Goal: Information Seeking & Learning: Find specific fact

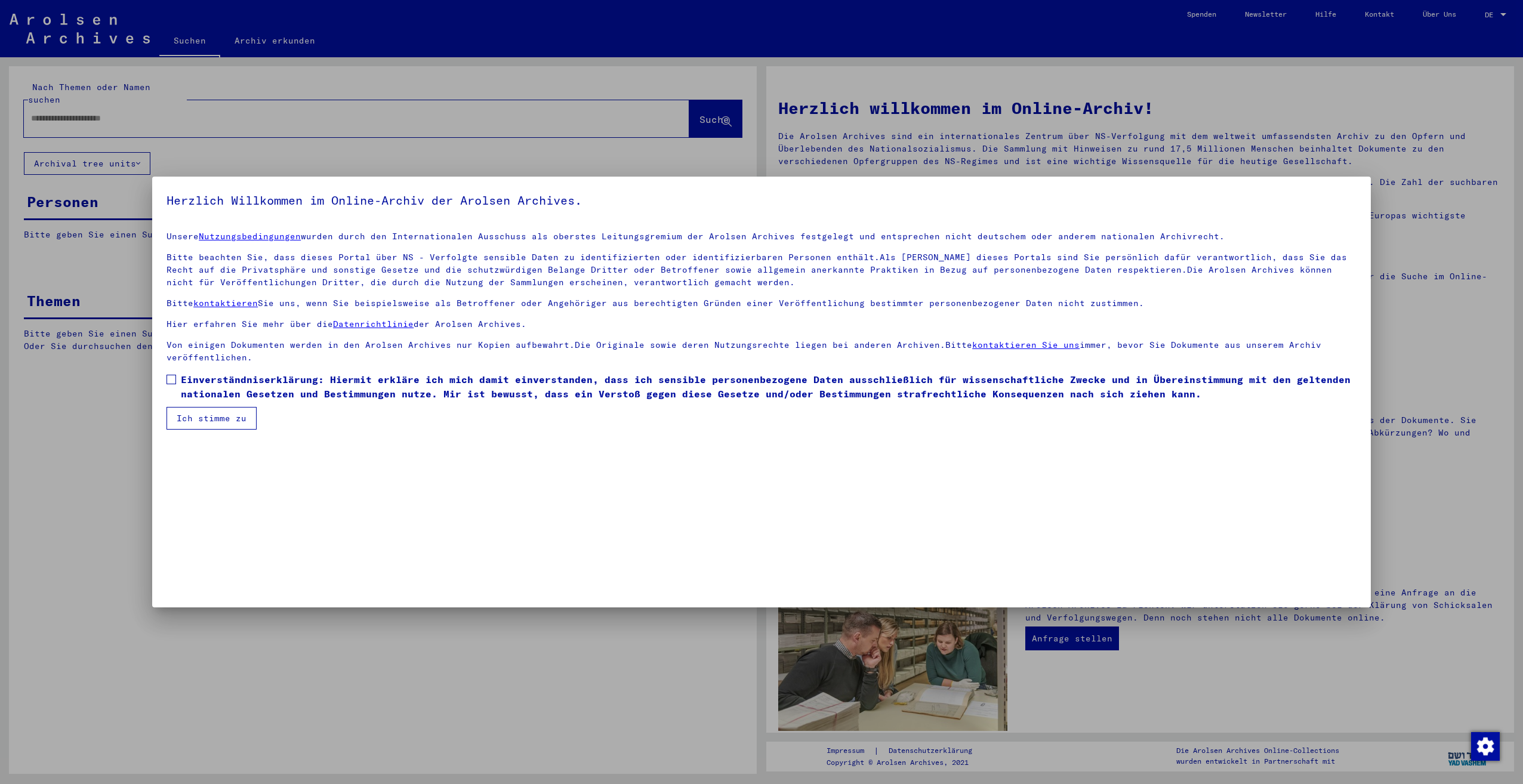
click at [170, 379] on span at bounding box center [171, 379] width 10 height 10
click at [183, 410] on button "Ich stimme zu" at bounding box center [211, 418] width 90 height 23
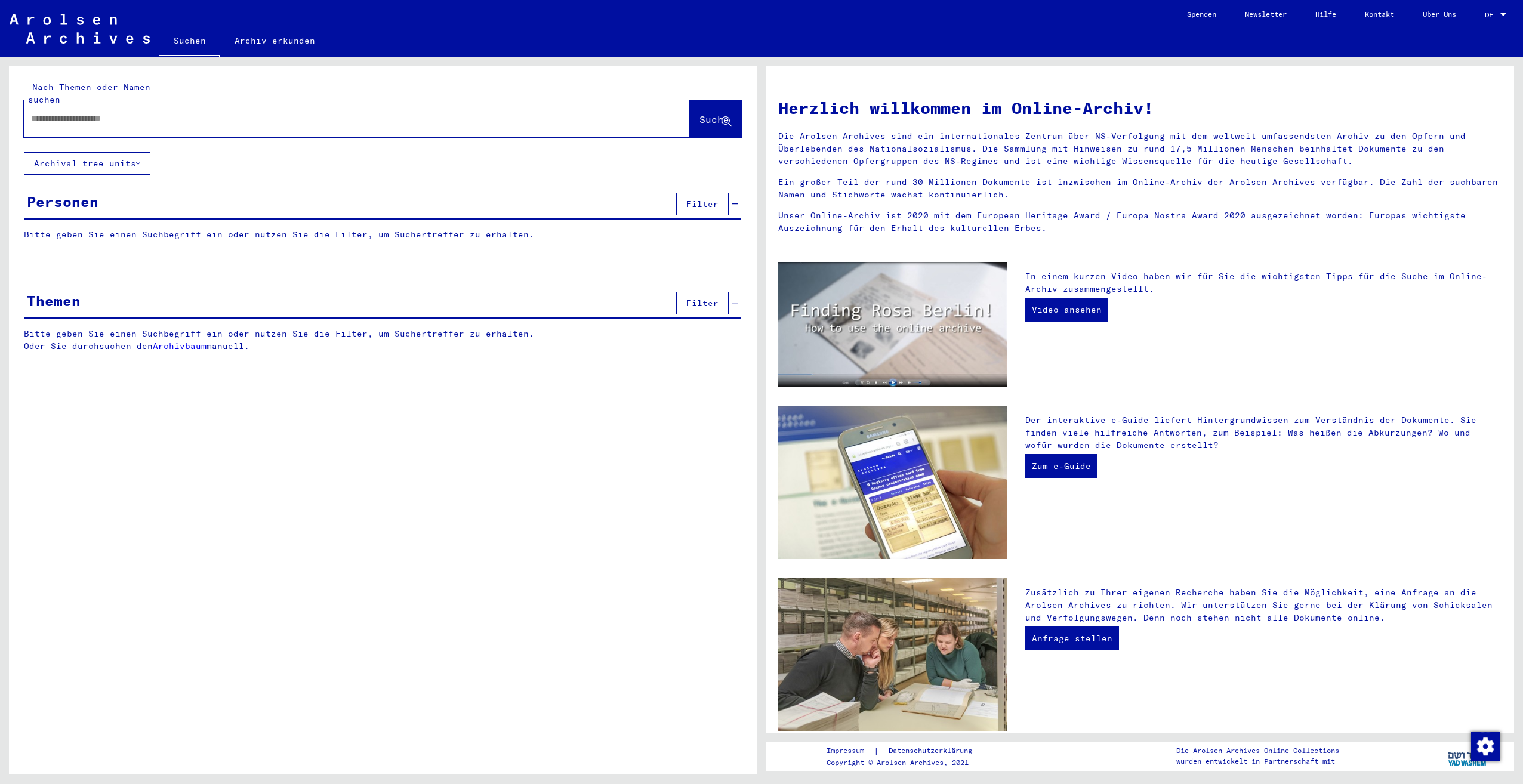
click at [179, 114] on div at bounding box center [338, 118] width 629 height 27
click at [178, 112] on input "text" at bounding box center [341, 118] width 622 height 12
type input "**********"
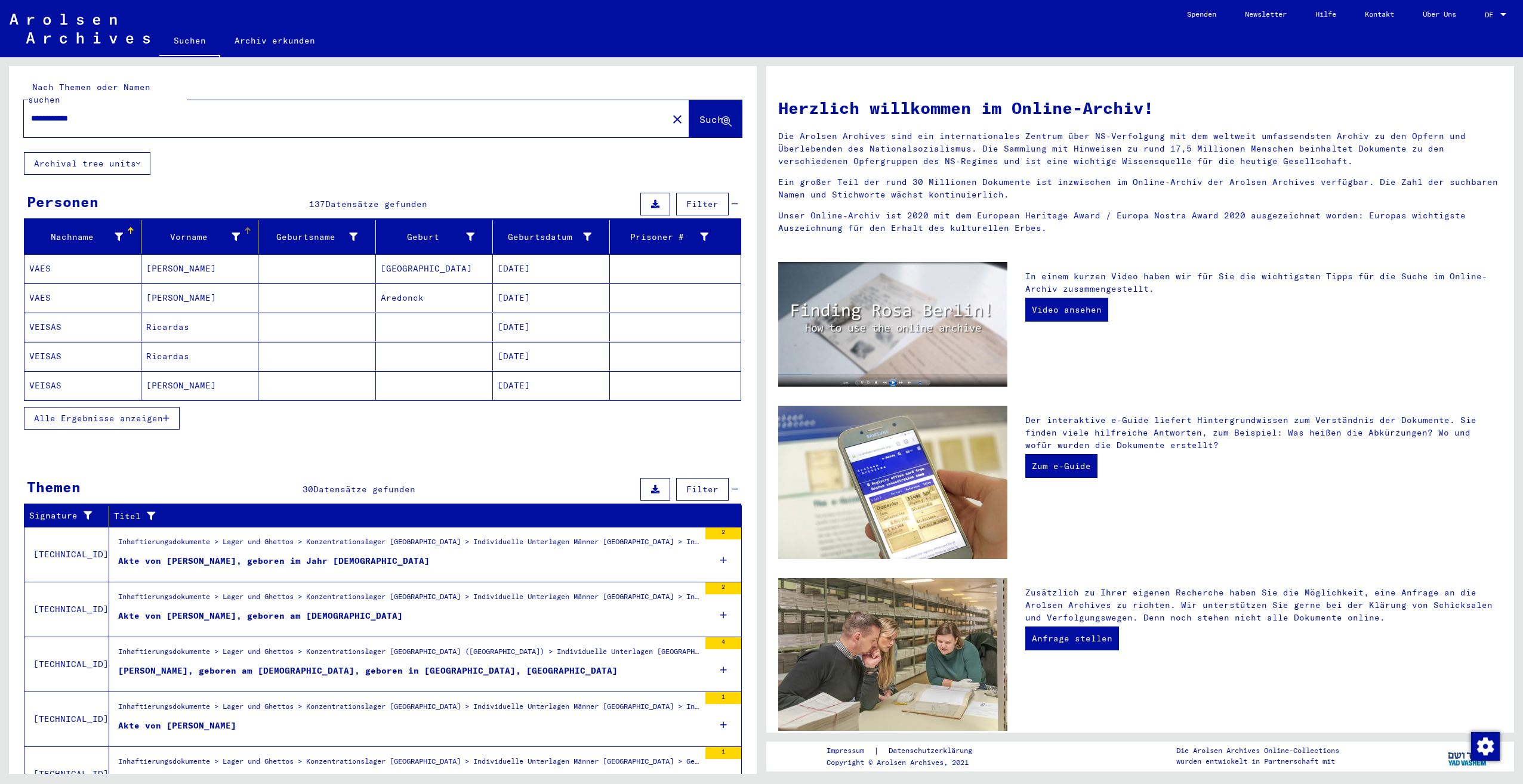
scroll to position [51, 0]
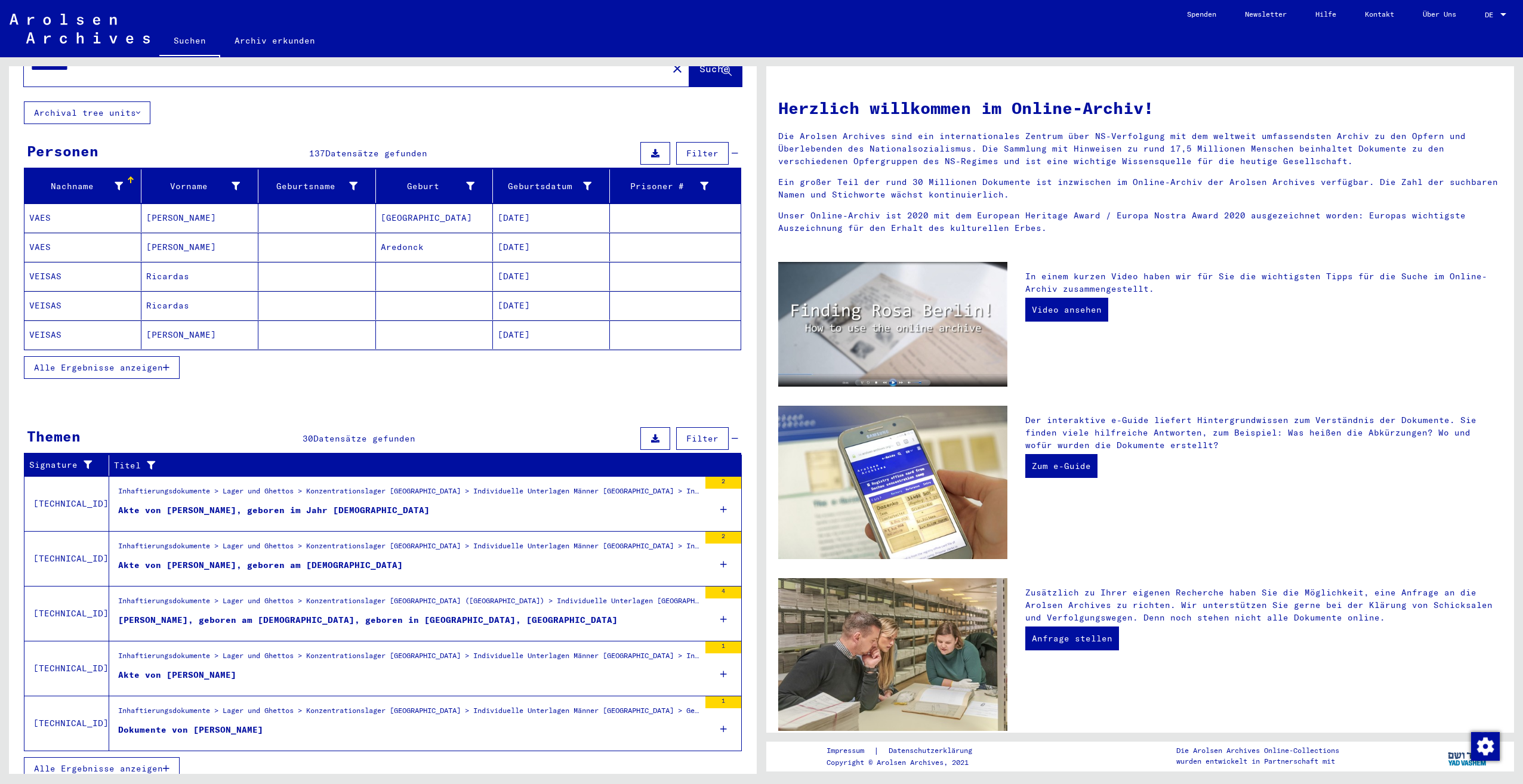
click at [439, 559] on figure "Akte von [PERSON_NAME], geboren am [DEMOGRAPHIC_DATA]" at bounding box center [409, 568] width 581 height 18
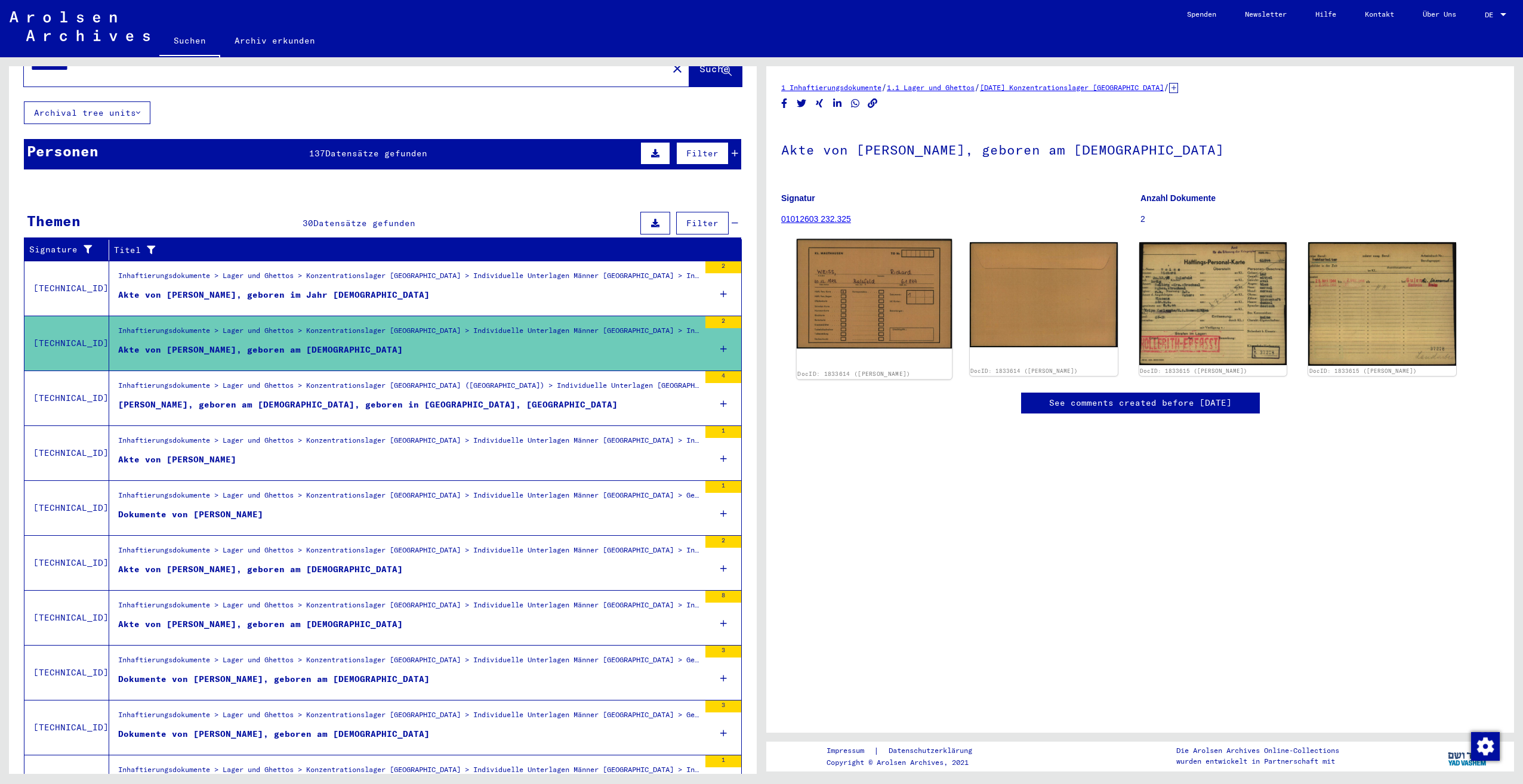
click at [879, 275] on img at bounding box center [874, 293] width 155 height 109
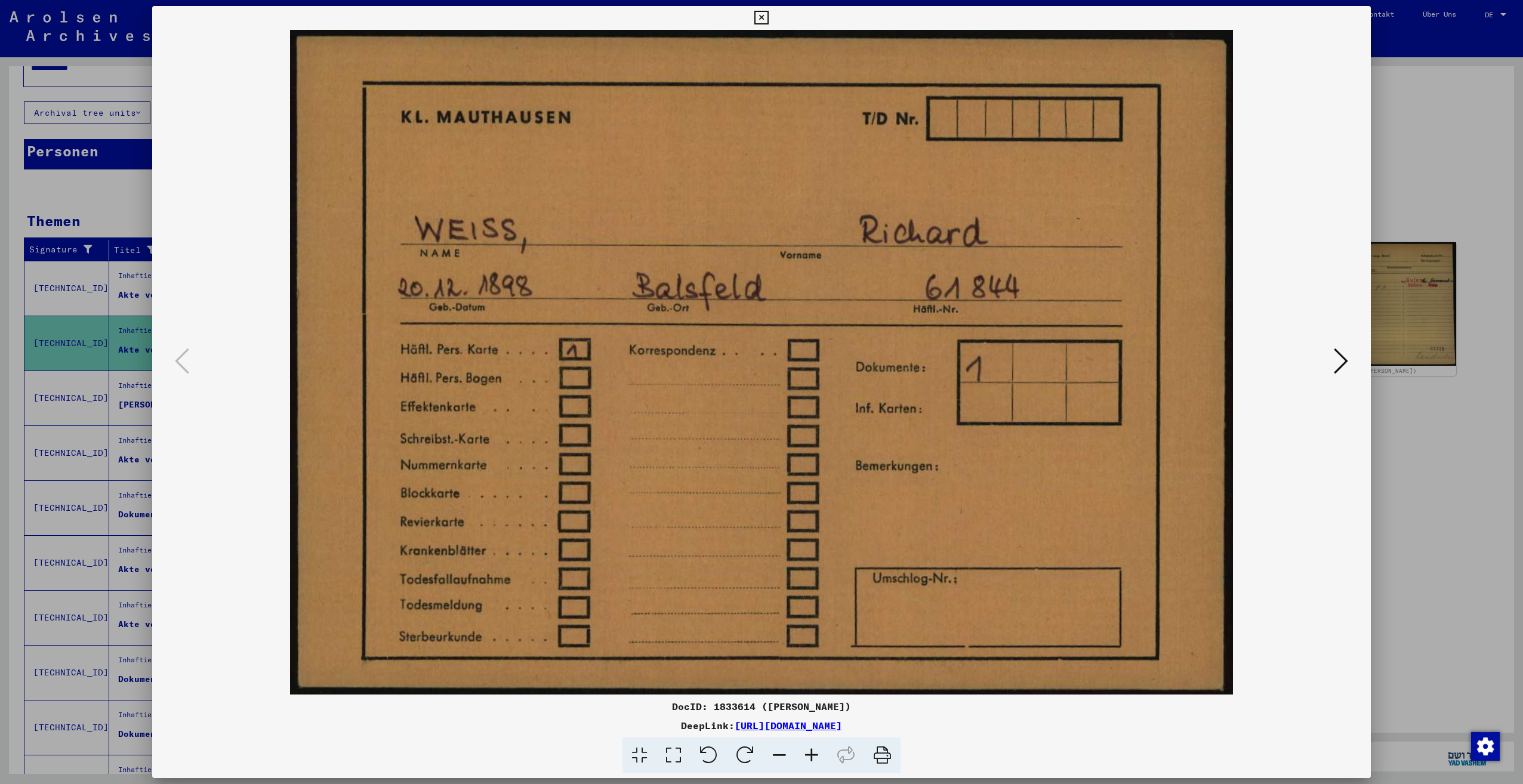
click at [1338, 370] on icon at bounding box center [1341, 360] width 14 height 29
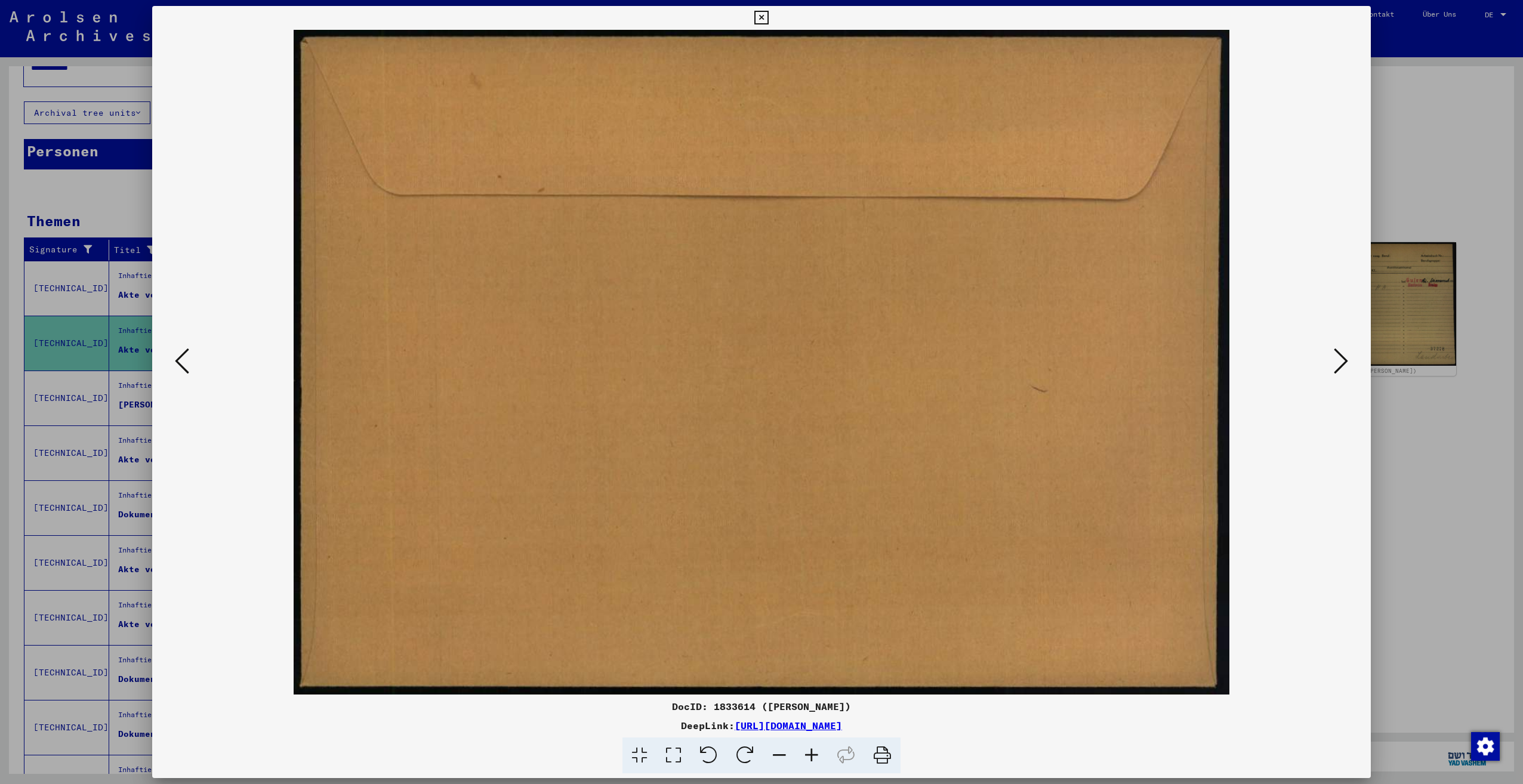
click at [1338, 368] on icon at bounding box center [1341, 360] width 14 height 29
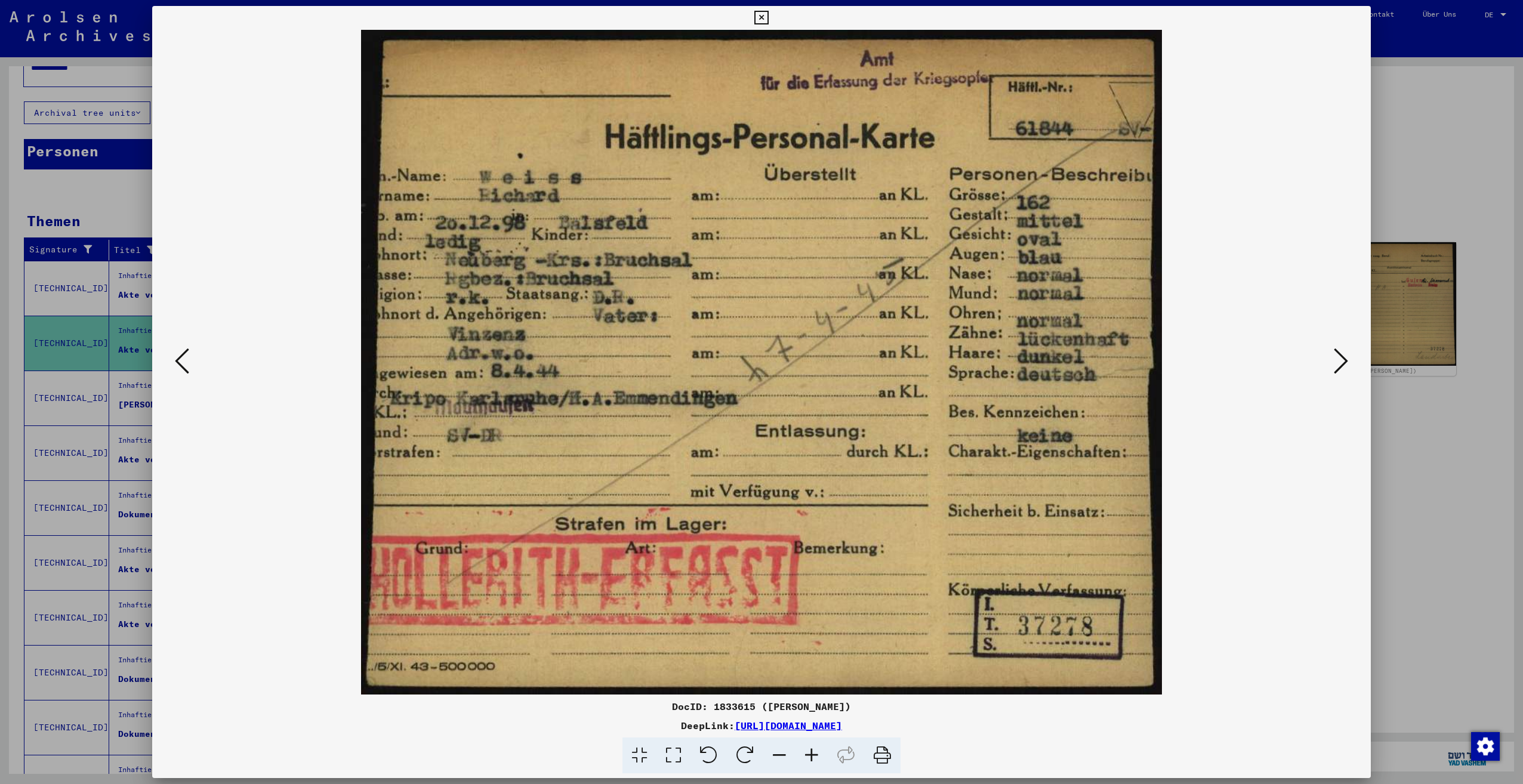
click at [1338, 368] on icon at bounding box center [1341, 360] width 14 height 29
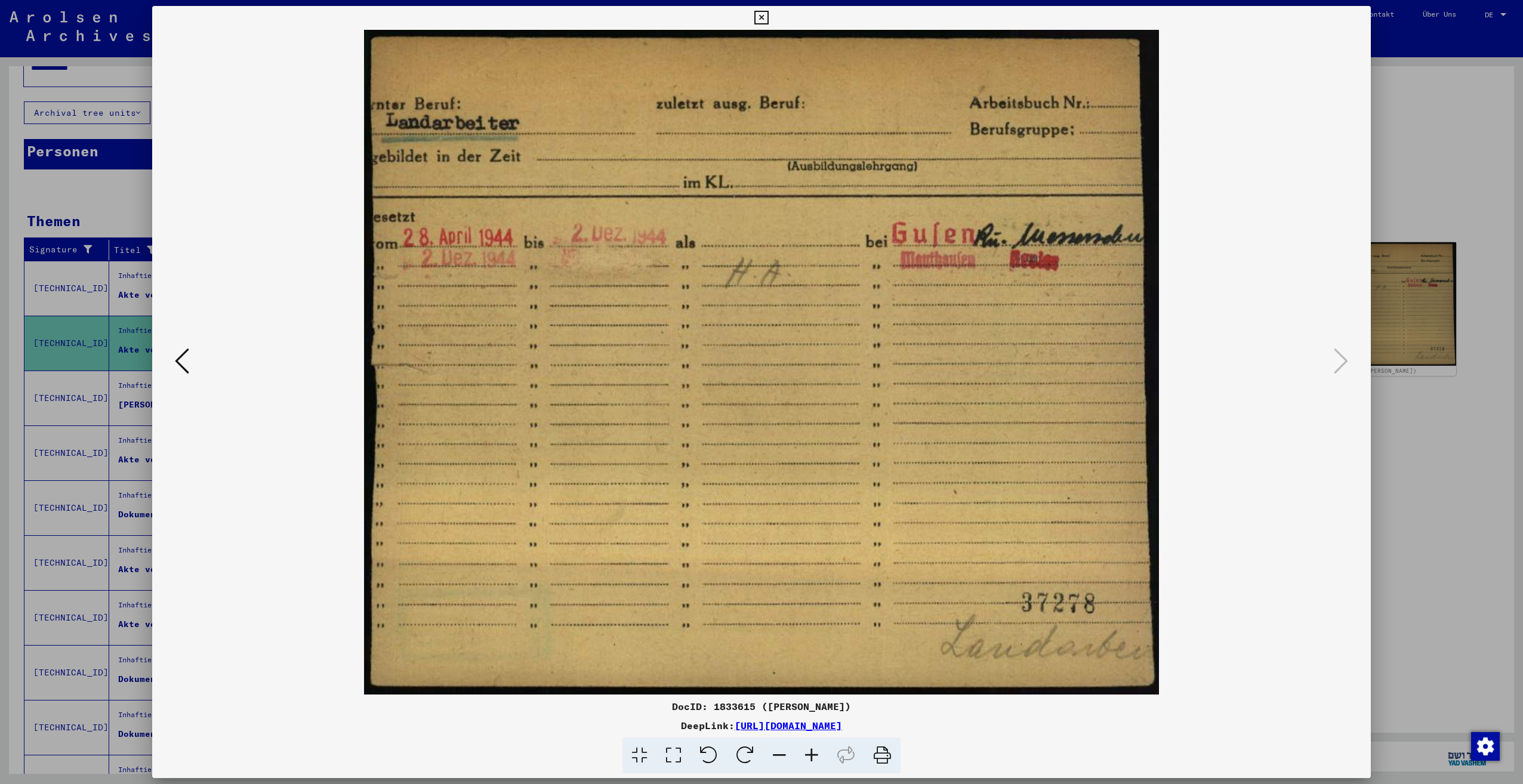
click at [1420, 128] on div at bounding box center [762, 392] width 1523 height 784
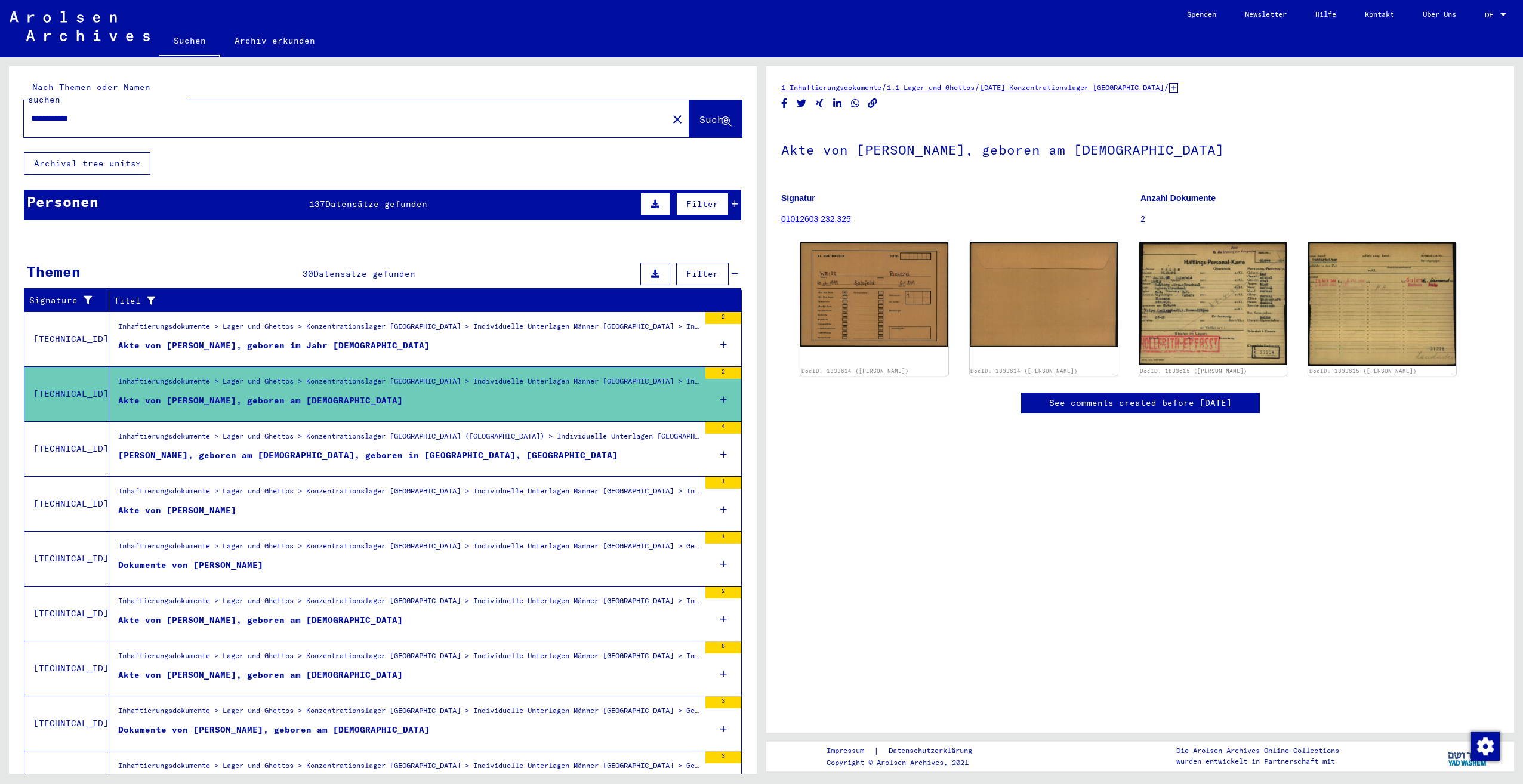
click at [411, 486] on div "Inhaftierungsdokumente > Lager und Ghettos > Konzentrationslager [GEOGRAPHIC_DA…" at bounding box center [409, 494] width 581 height 17
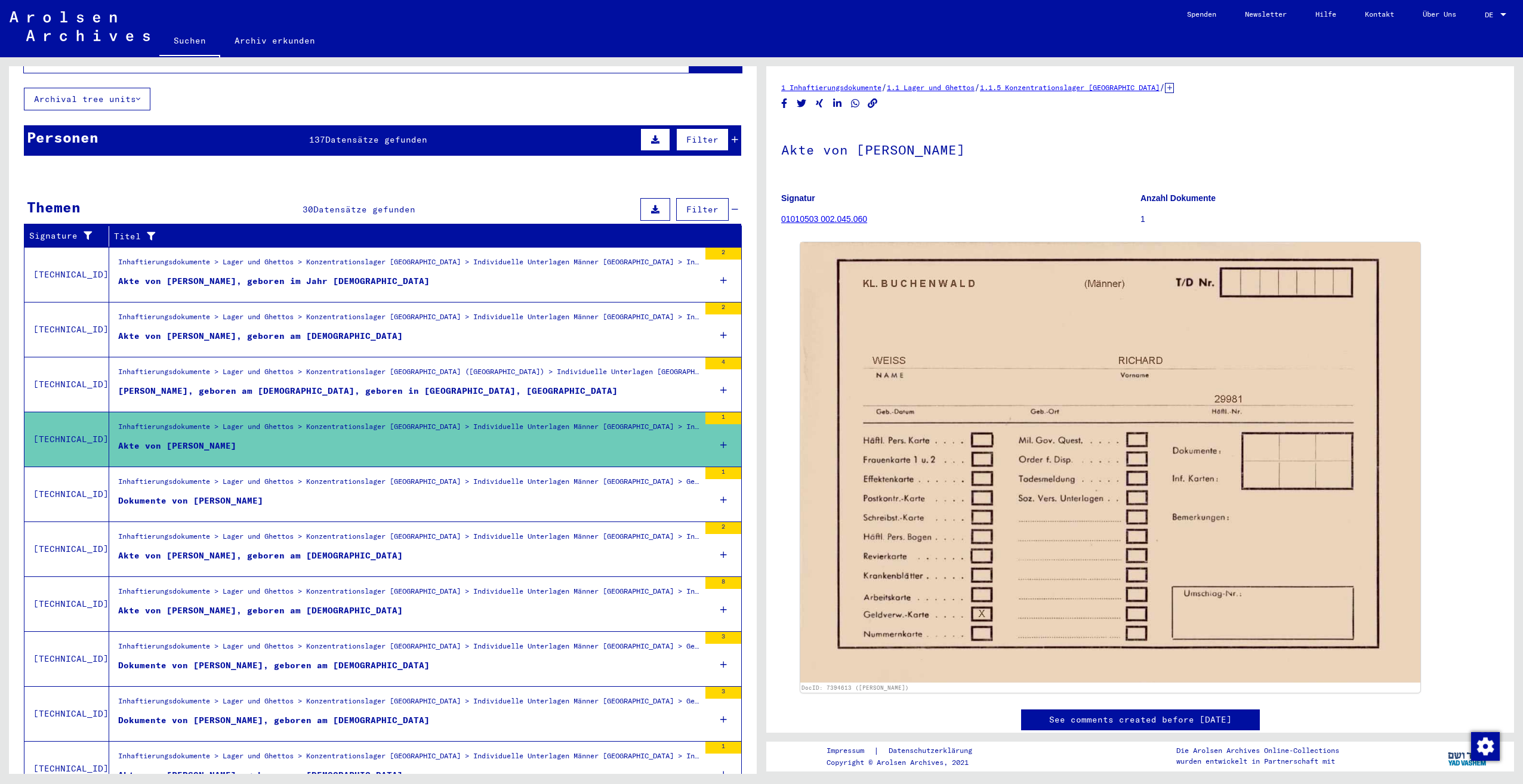
scroll to position [119, 0]
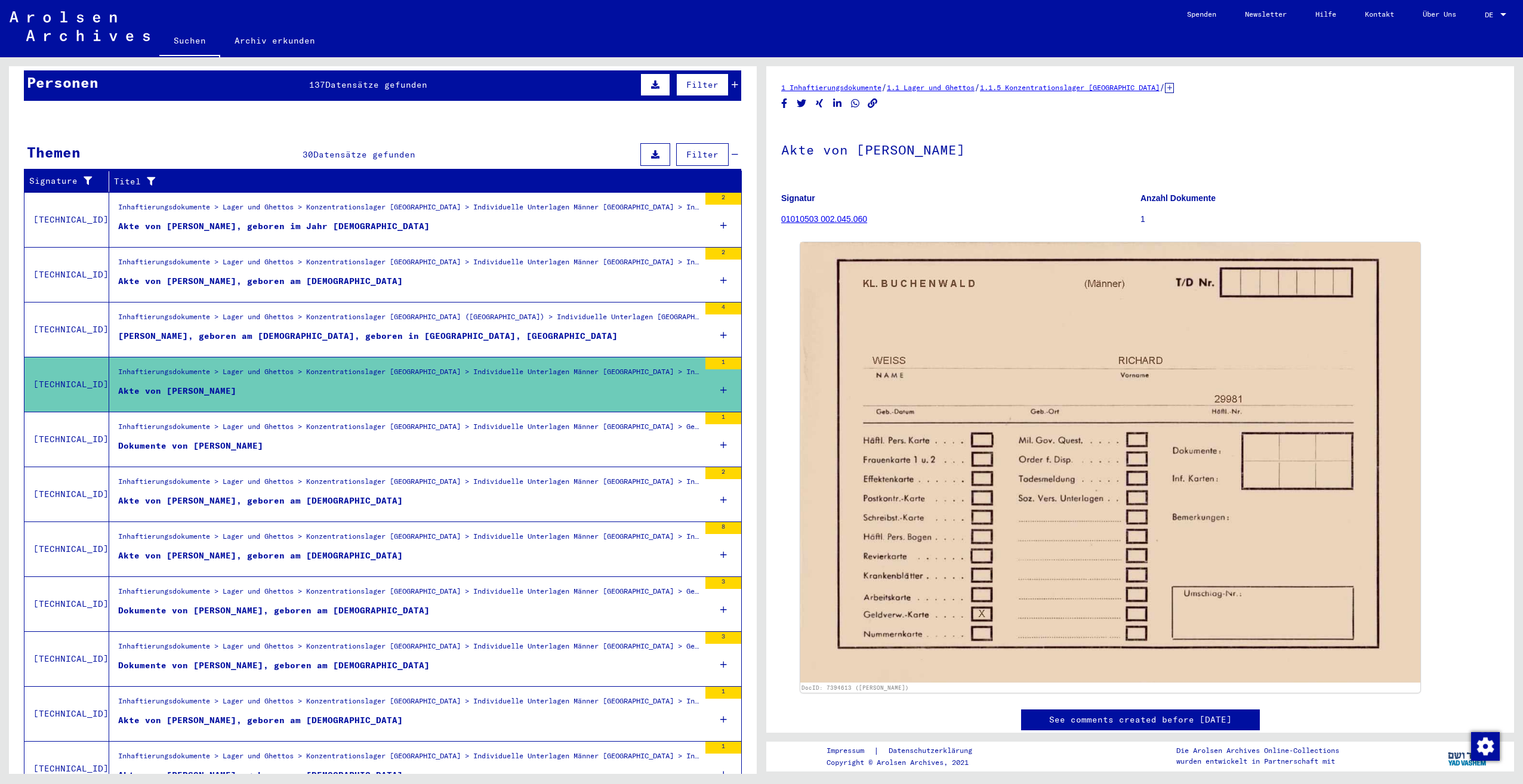
click at [367, 440] on figure "Dokumente von [PERSON_NAME]" at bounding box center [409, 449] width 581 height 18
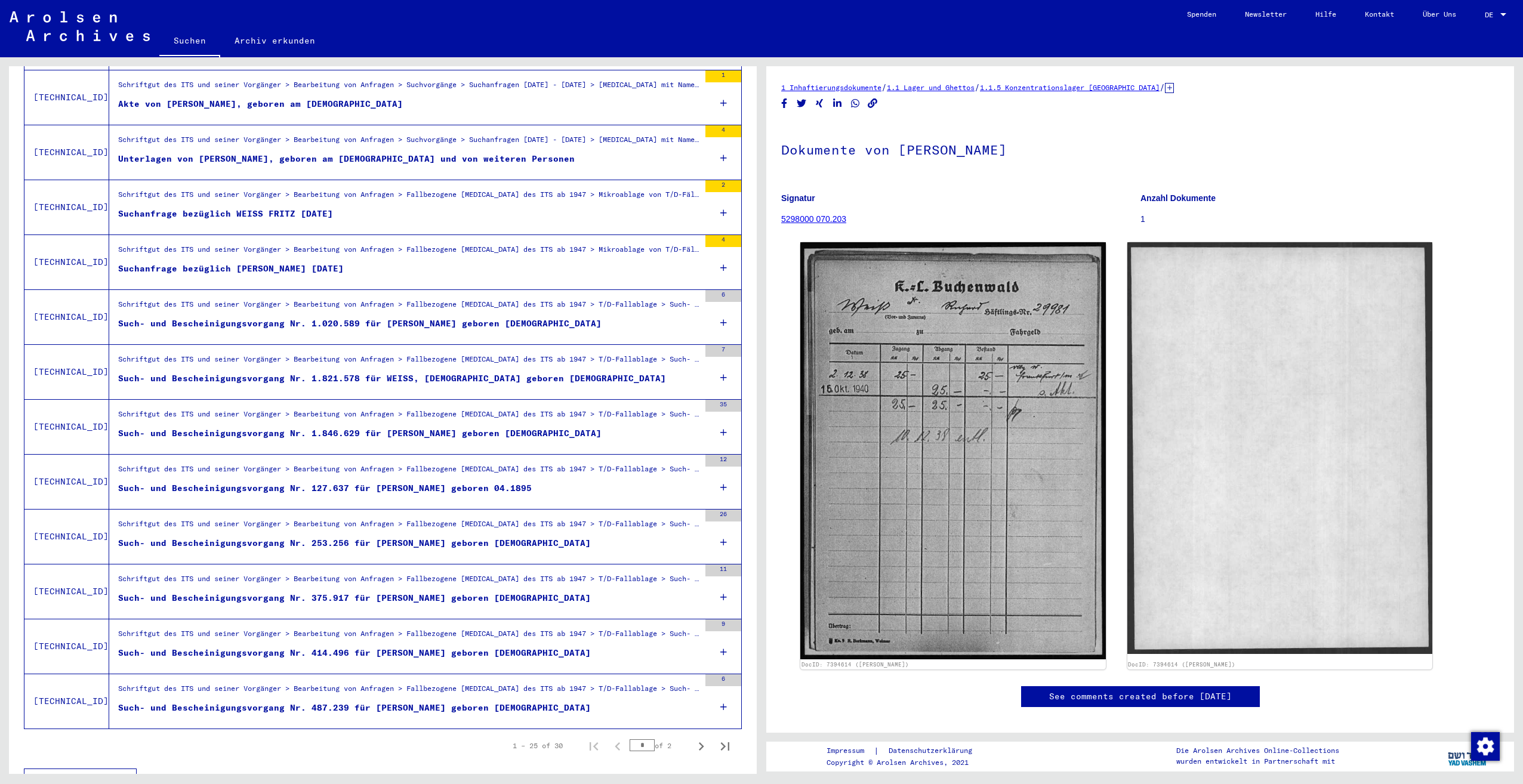
scroll to position [967, 0]
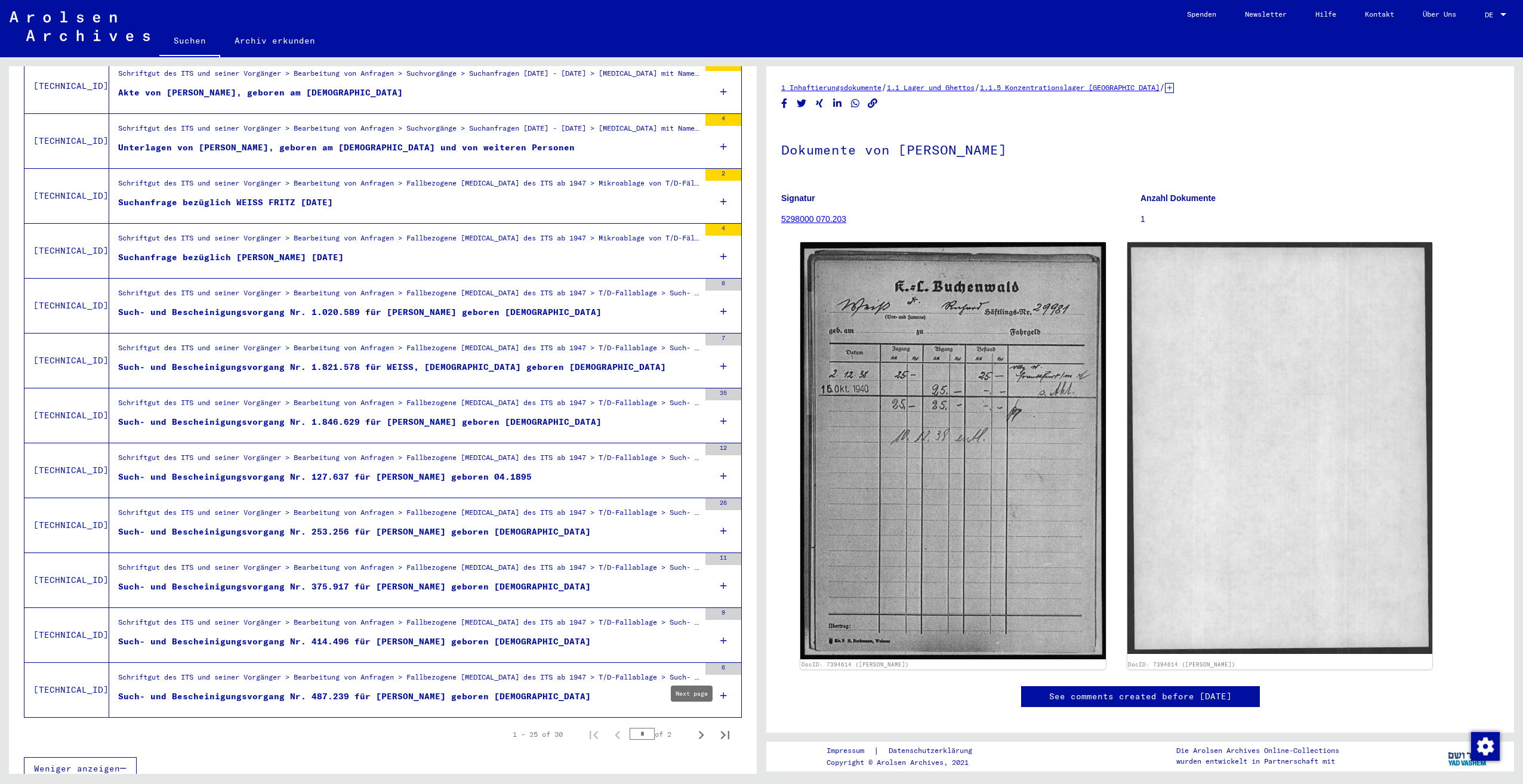
click at [693, 727] on icon "Next page" at bounding box center [701, 735] width 17 height 17
type input "*"
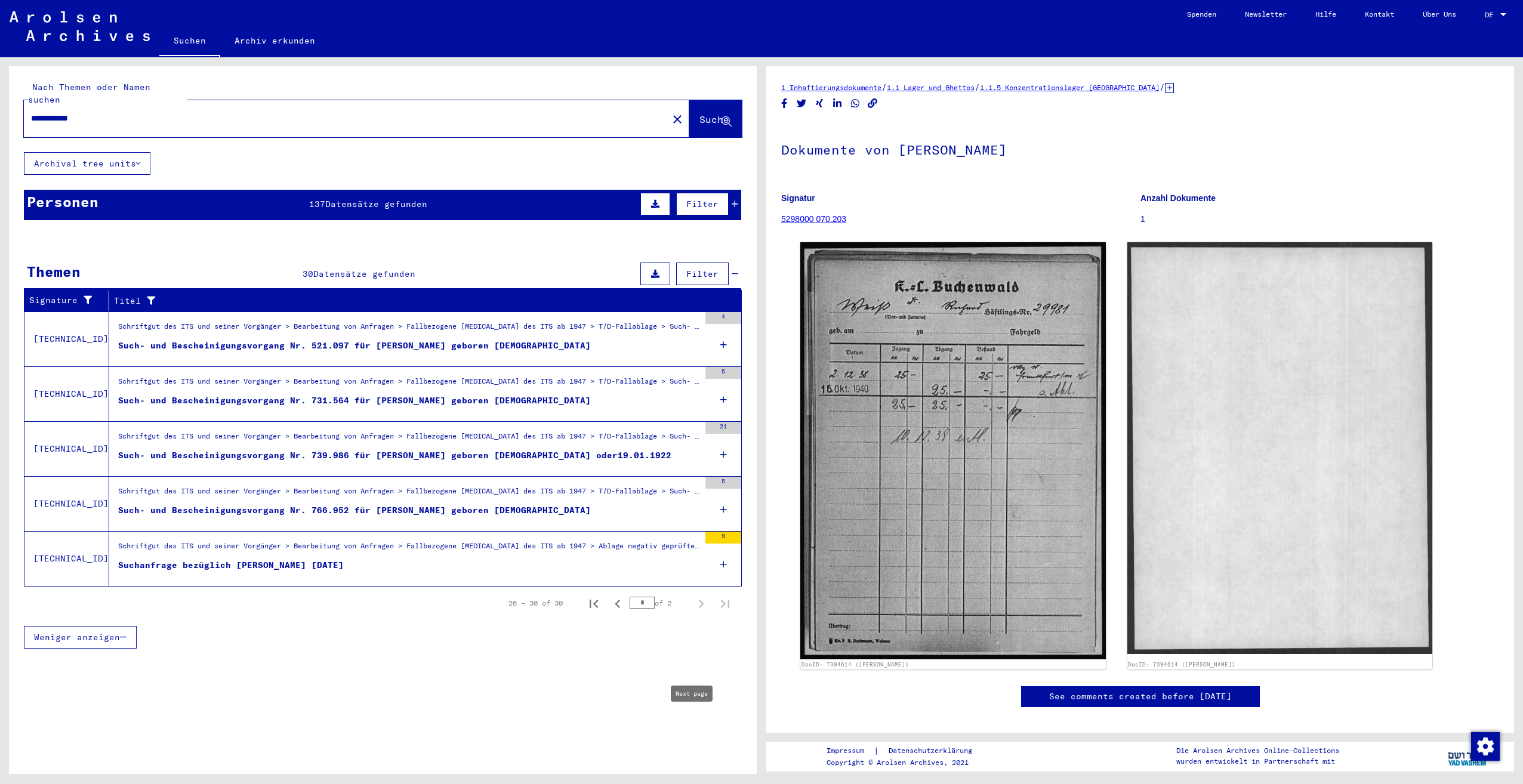
scroll to position [0, 0]
click at [158, 112] on input "**********" at bounding box center [345, 118] width 629 height 12
type input "*"
type input "*********"
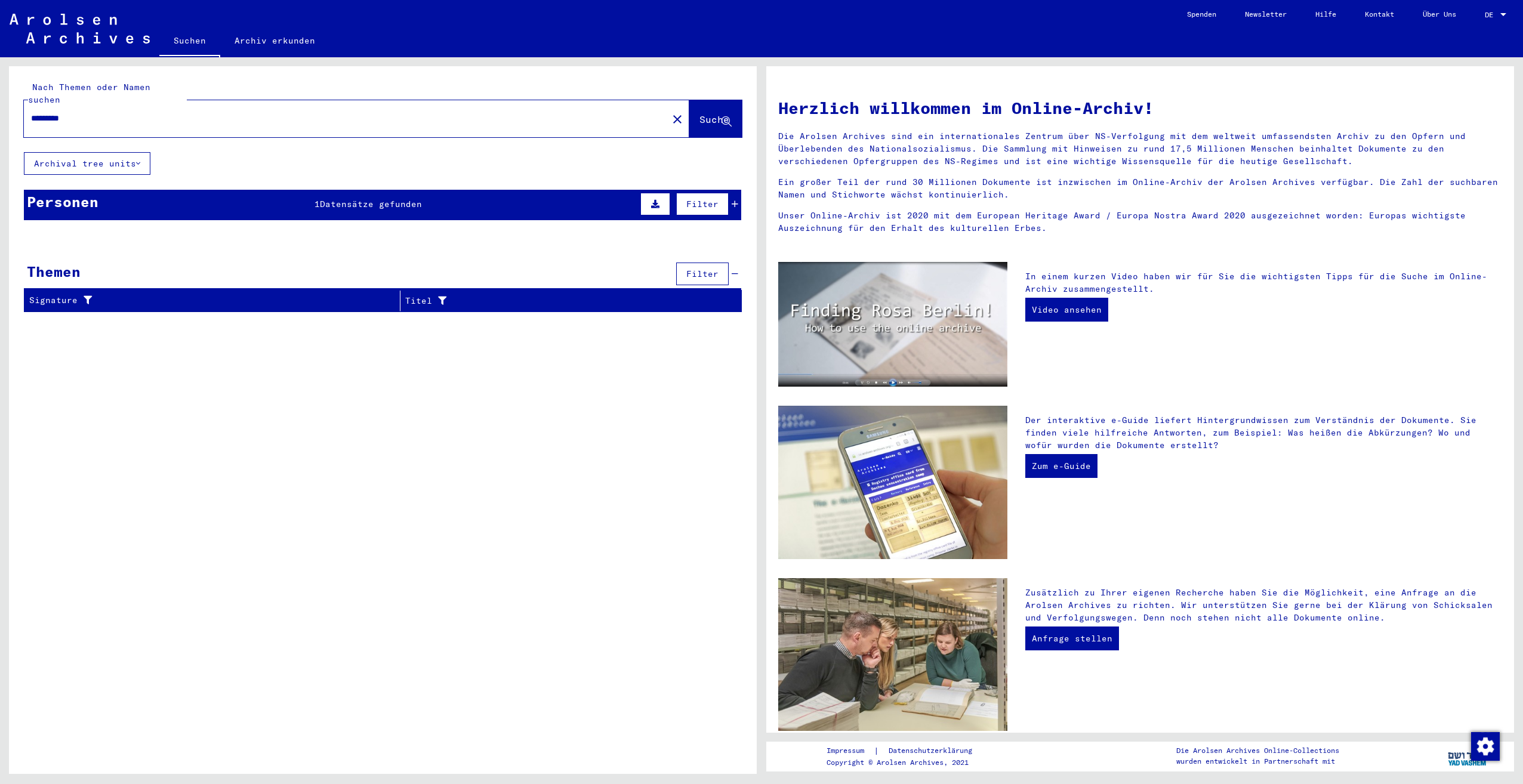
click at [571, 255] on mat-cell "[DATE]" at bounding box center [551, 269] width 117 height 29
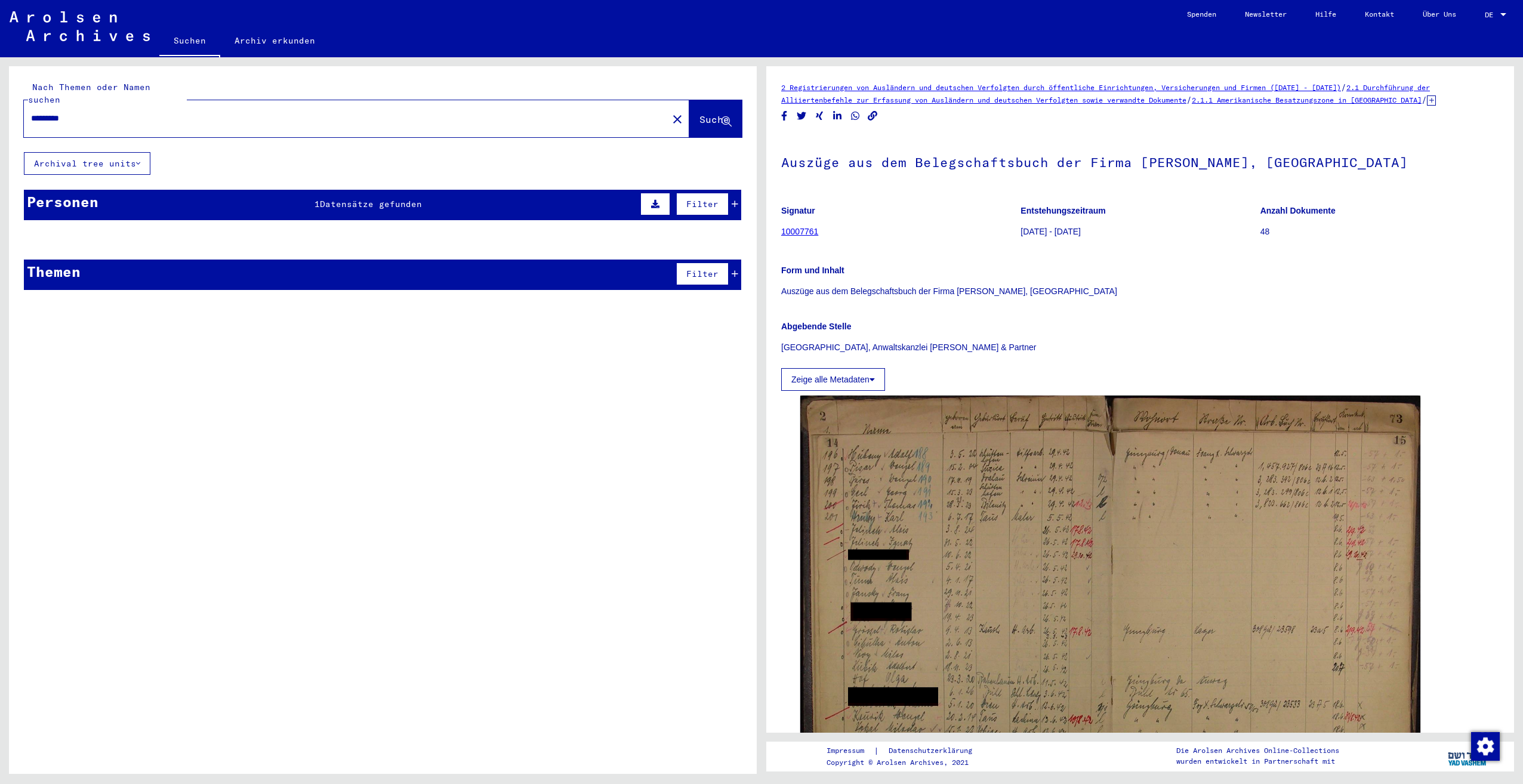
click at [739, 192] on div "Personen 1 Datensätze gefunden Filter" at bounding box center [383, 205] width 718 height 31
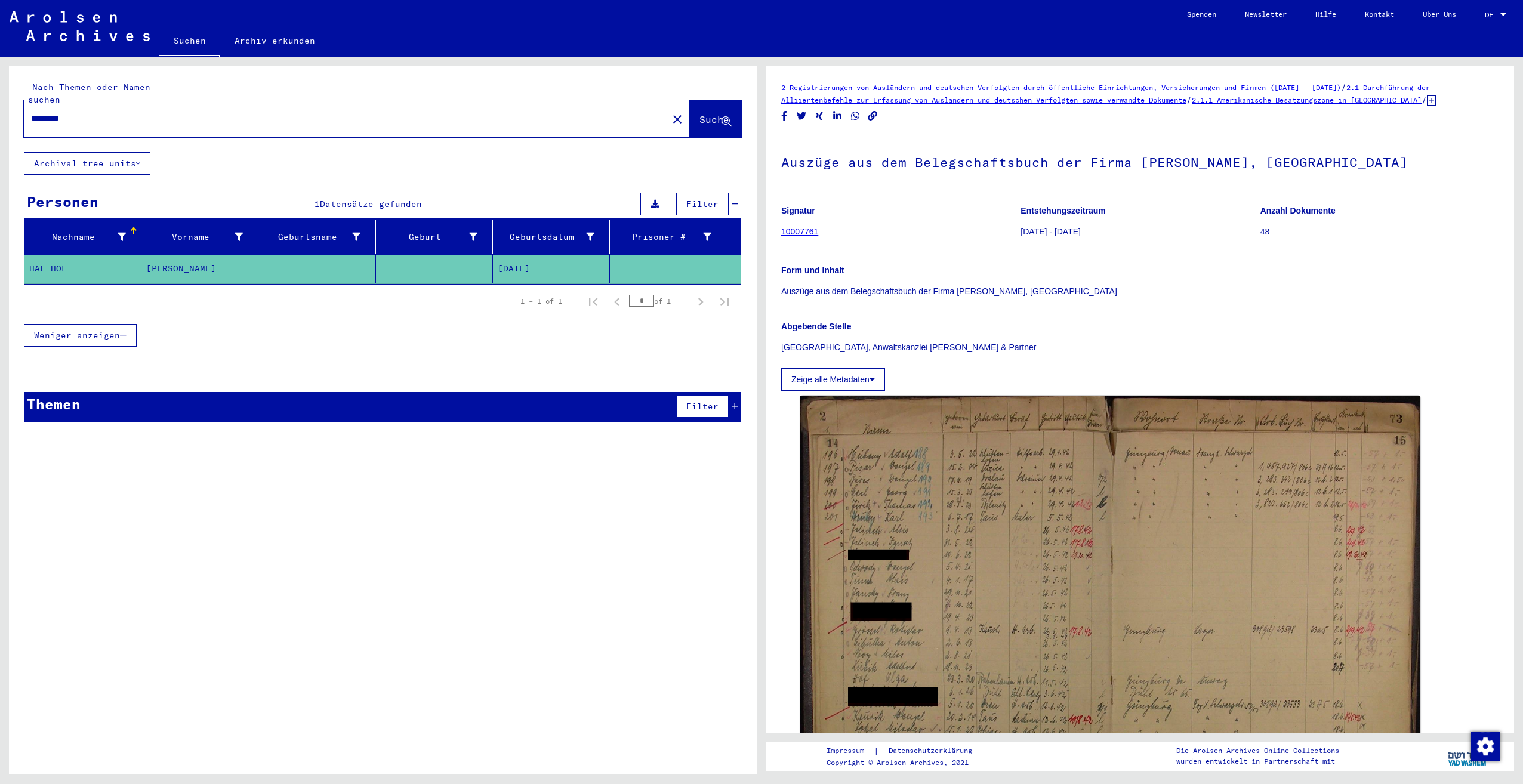
click at [394, 258] on mat-cell at bounding box center [435, 269] width 117 height 29
